Goal: Navigation & Orientation: Understand site structure

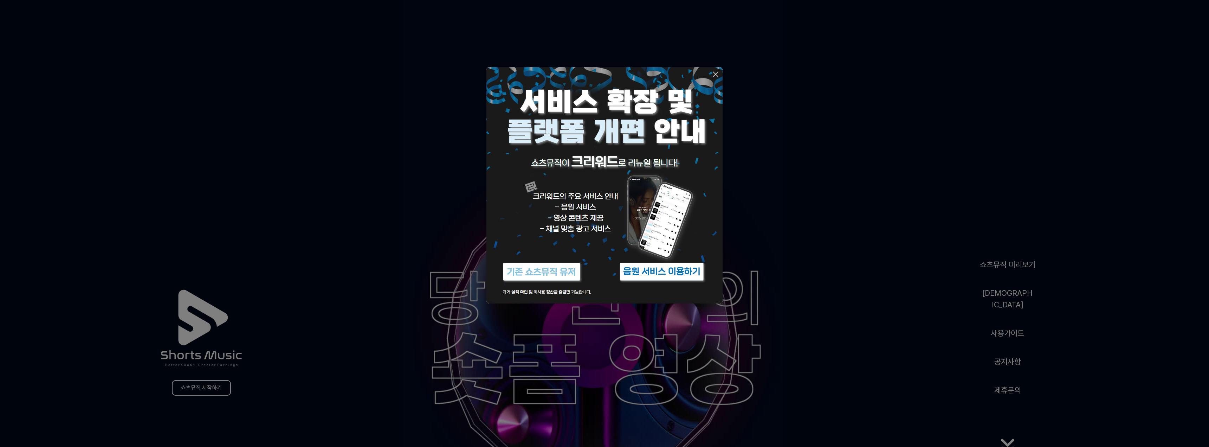
click at [718, 71] on icon at bounding box center [715, 74] width 8 height 8
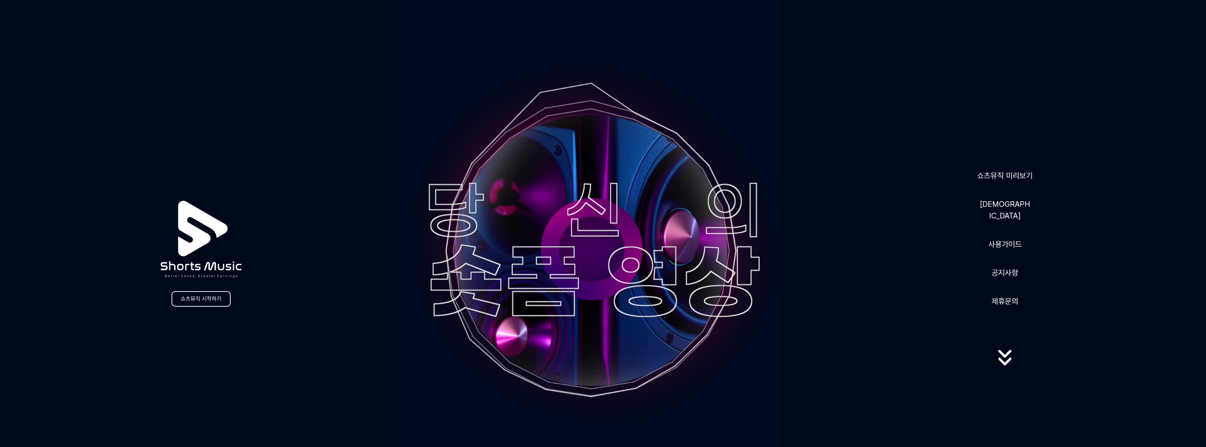
scroll to position [141, 0]
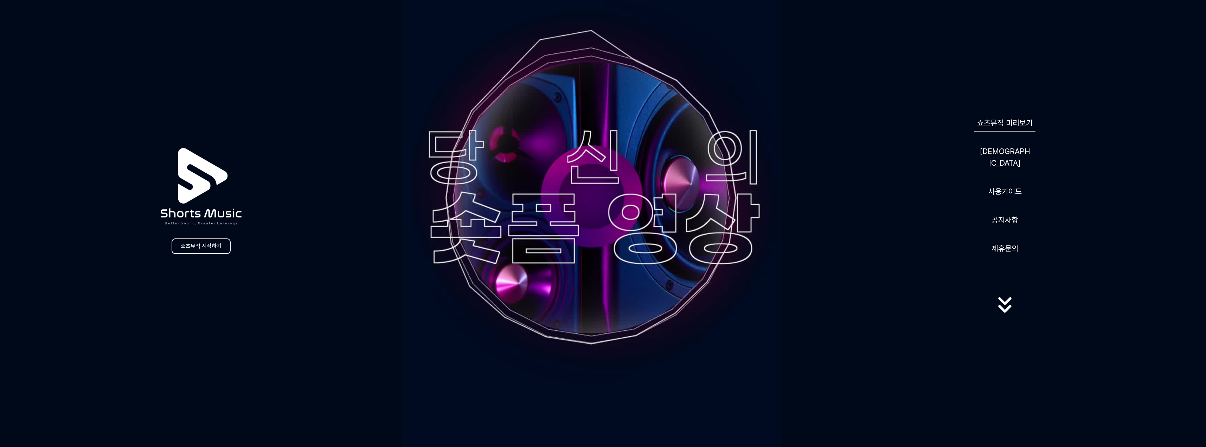
click at [1016, 124] on link "쇼츠뮤직 미리보기" at bounding box center [1004, 122] width 61 height 17
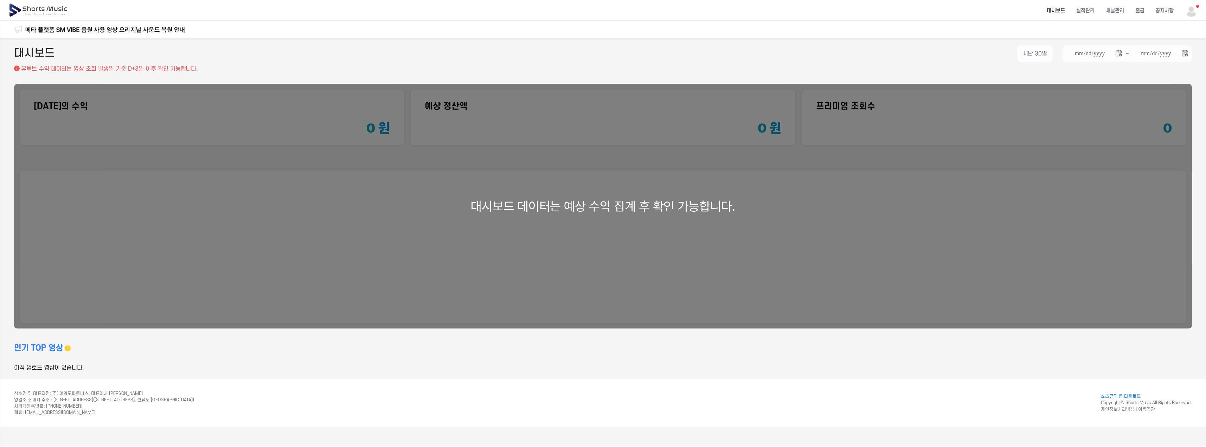
scroll to position [83, 0]
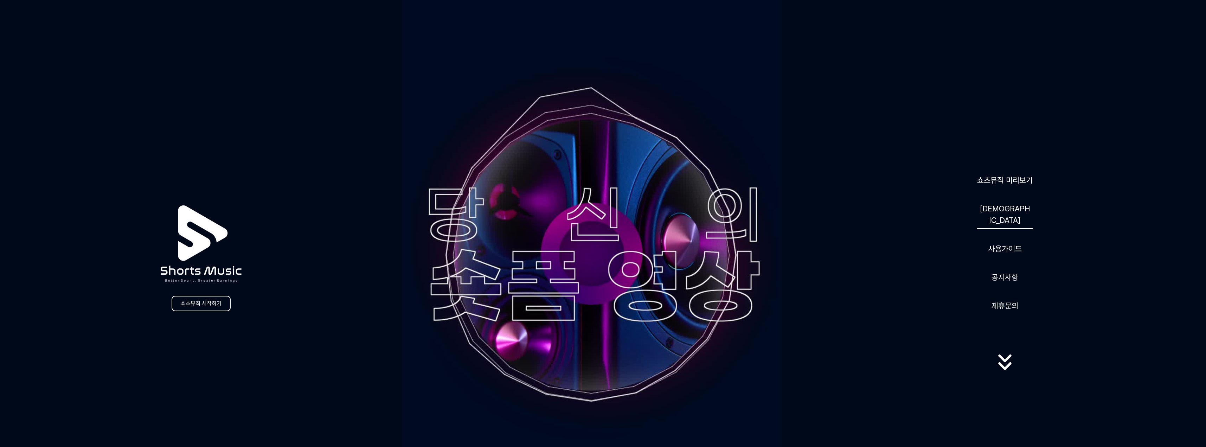
click at [1004, 208] on link "[DEMOGRAPHIC_DATA]" at bounding box center [1004, 214] width 56 height 29
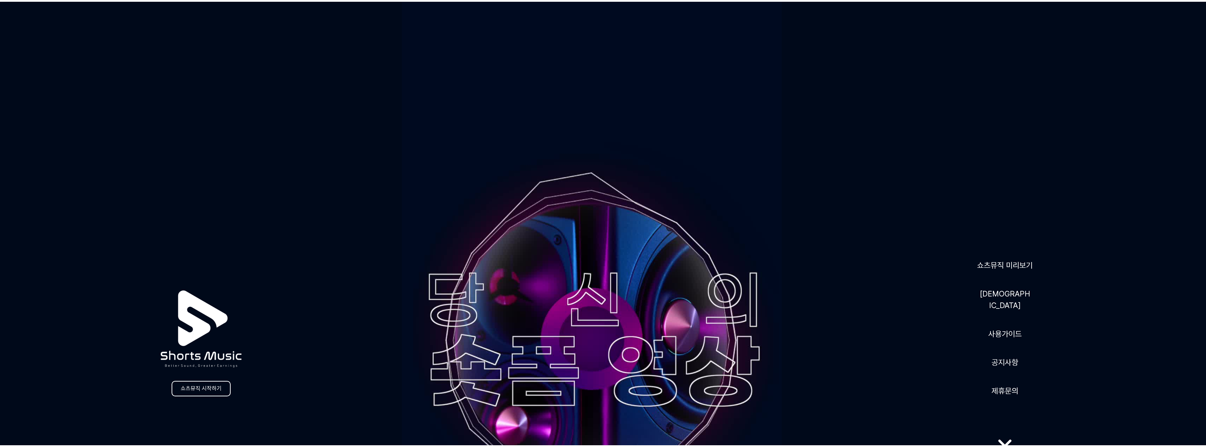
scroll to position [83, 0]
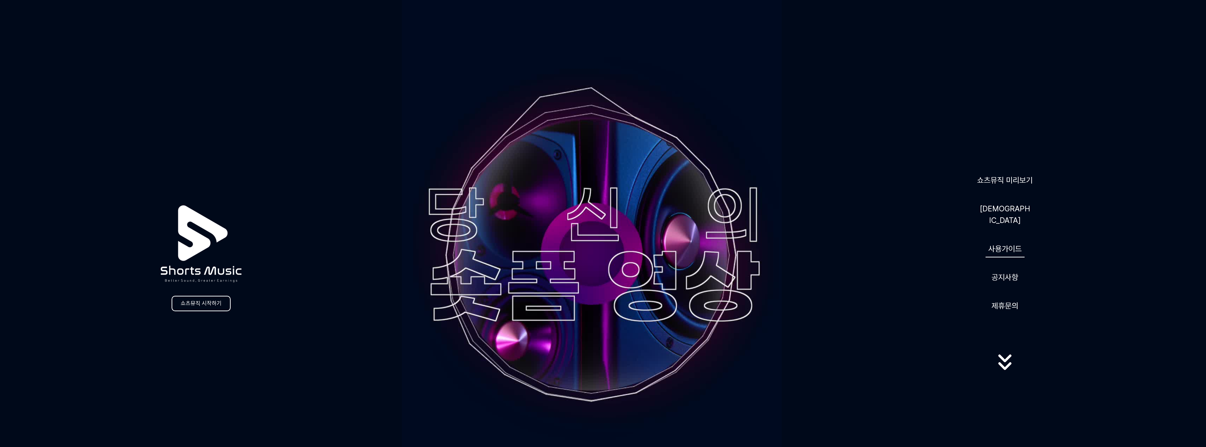
click at [1013, 245] on link "사용가이드" at bounding box center [1004, 248] width 39 height 17
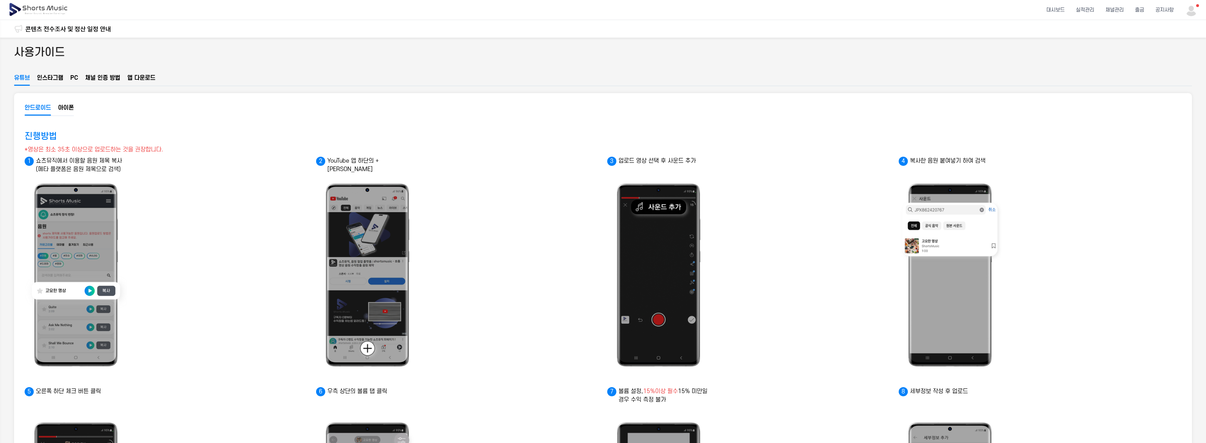
click at [57, 77] on button "인스타그램" at bounding box center [50, 80] width 26 height 12
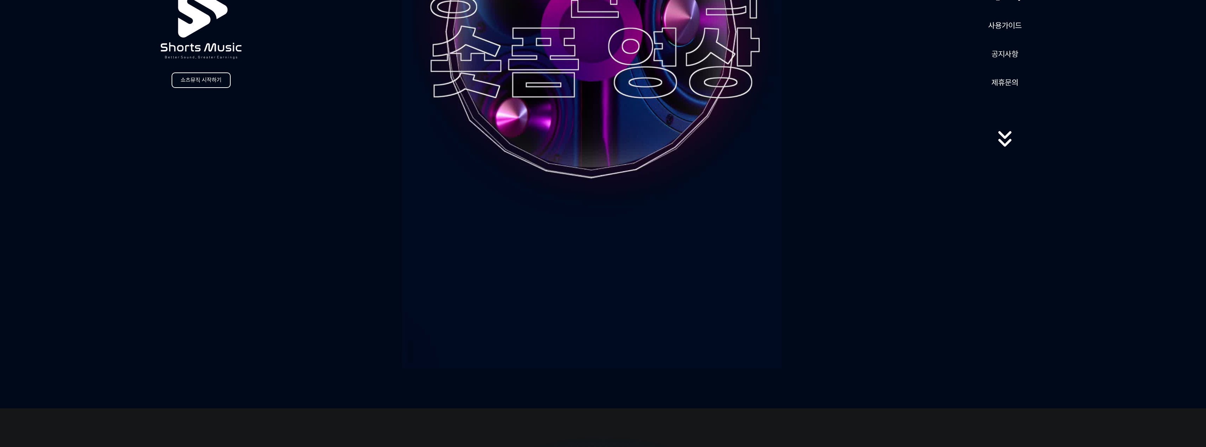
scroll to position [307, 0]
click at [1004, 134] on icon at bounding box center [1004, 138] width 45 height 28
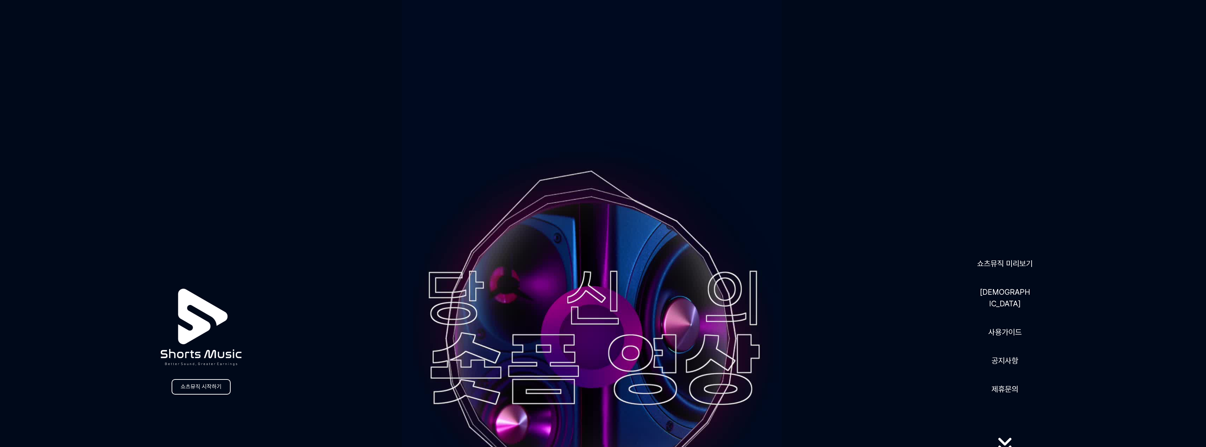
scroll to position [70, 0]
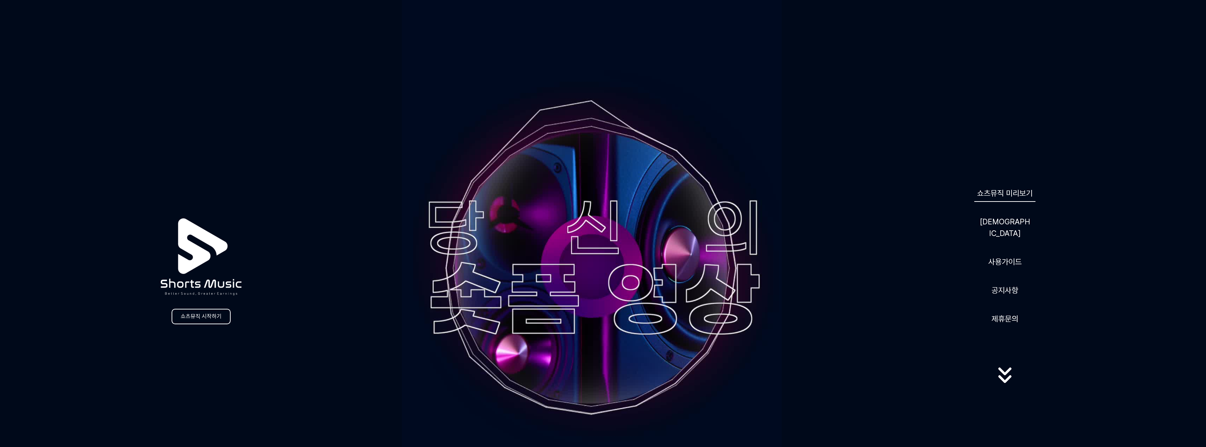
click at [1011, 201] on link "쇼츠뮤직 미리보기" at bounding box center [1004, 193] width 61 height 17
